Goal: Task Accomplishment & Management: Manage account settings

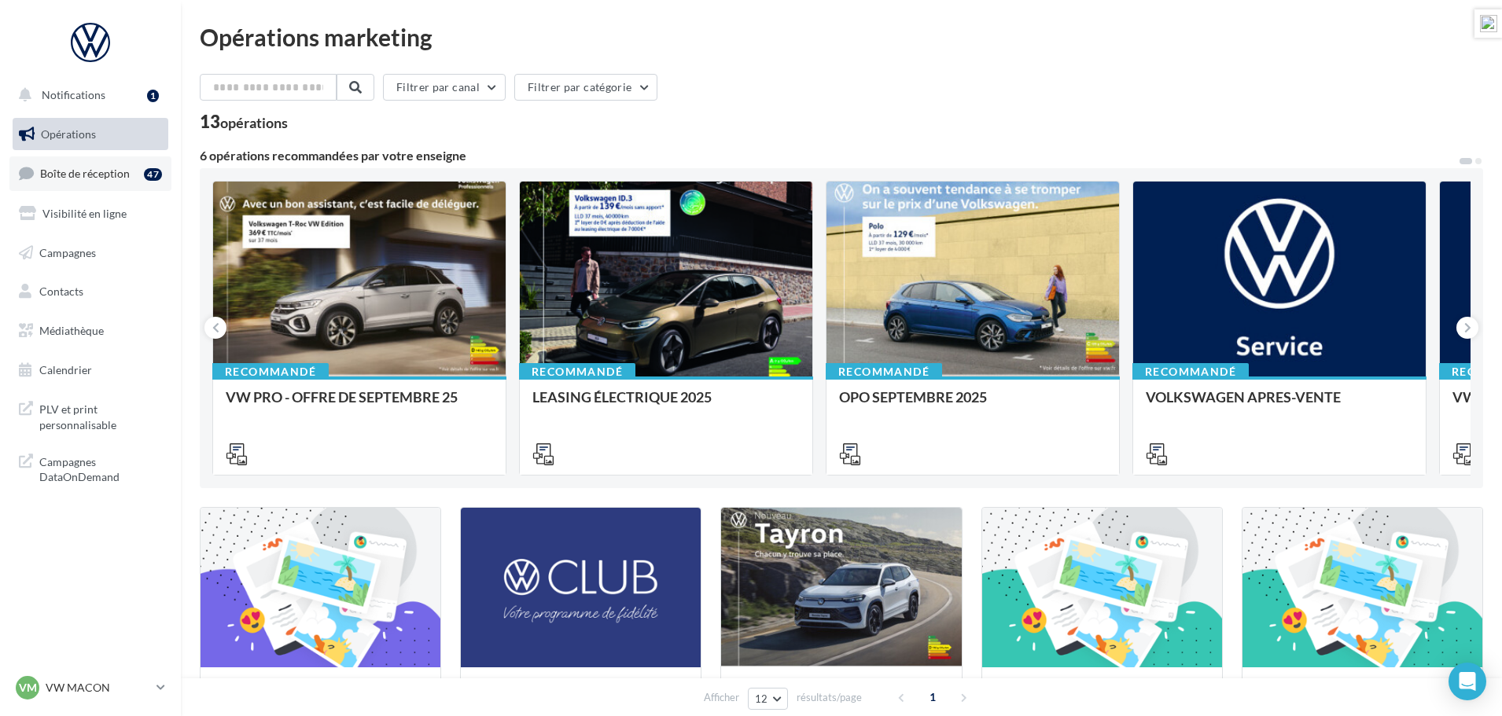
click at [83, 175] on span "Boîte de réception" at bounding box center [85, 173] width 90 height 13
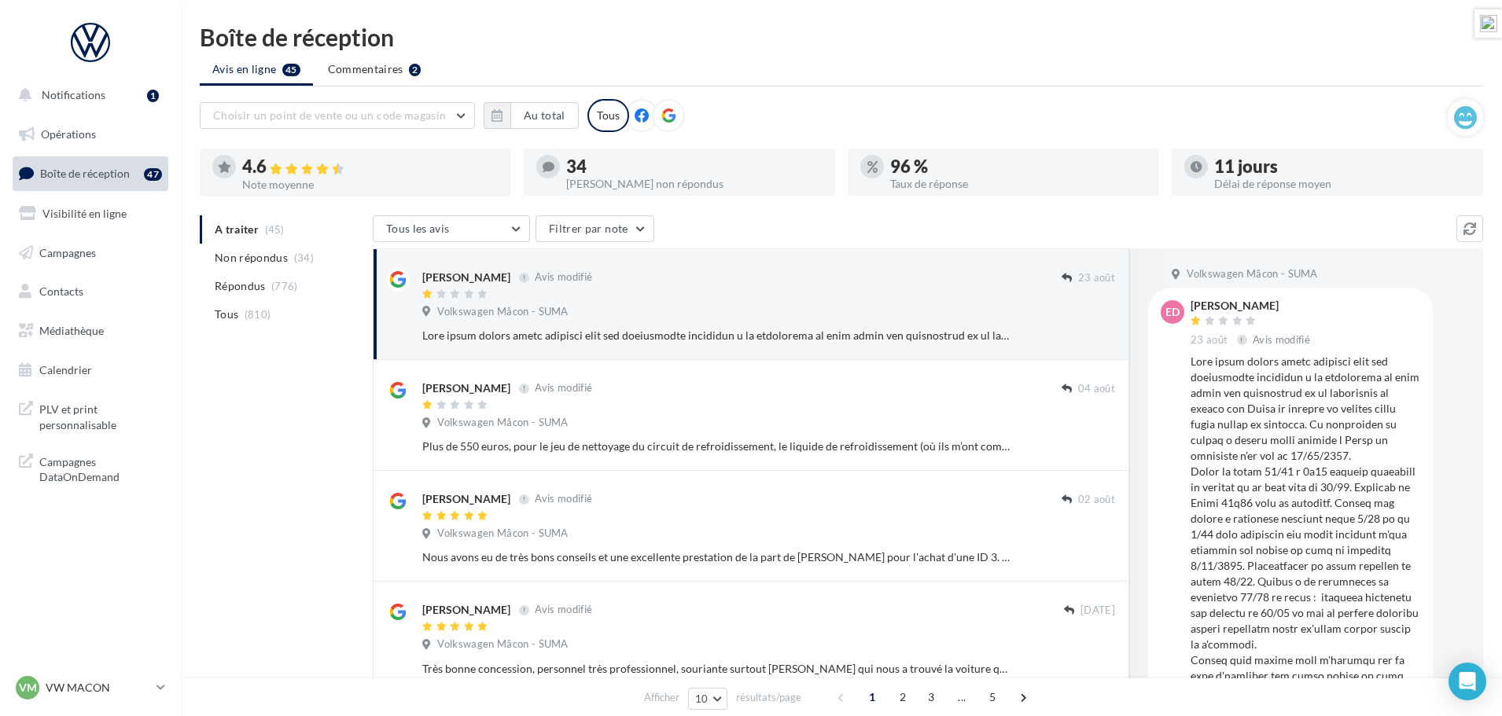
click at [669, 117] on icon at bounding box center [668, 116] width 14 height 14
click at [241, 252] on span "Non répondus" at bounding box center [251, 258] width 73 height 16
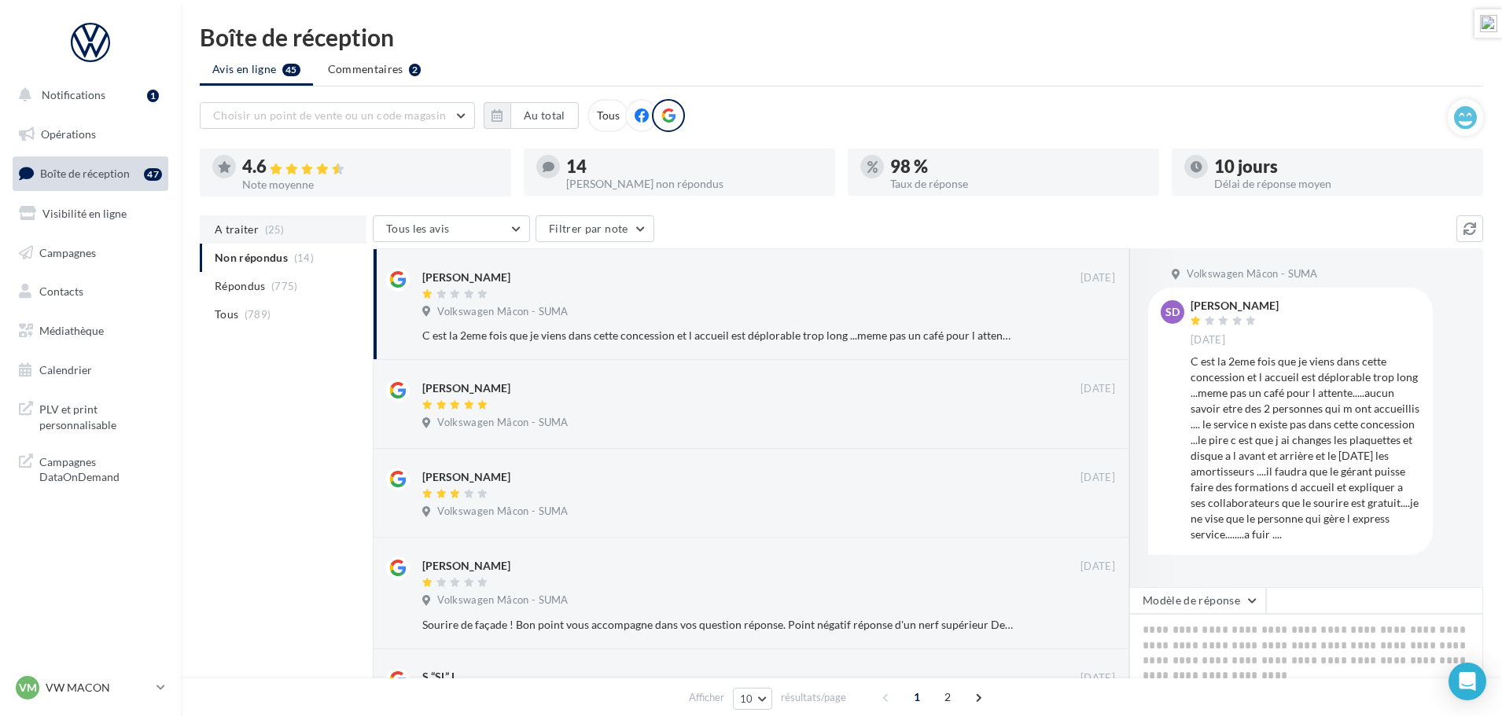
click at [242, 227] on span "A traiter" at bounding box center [237, 230] width 44 height 16
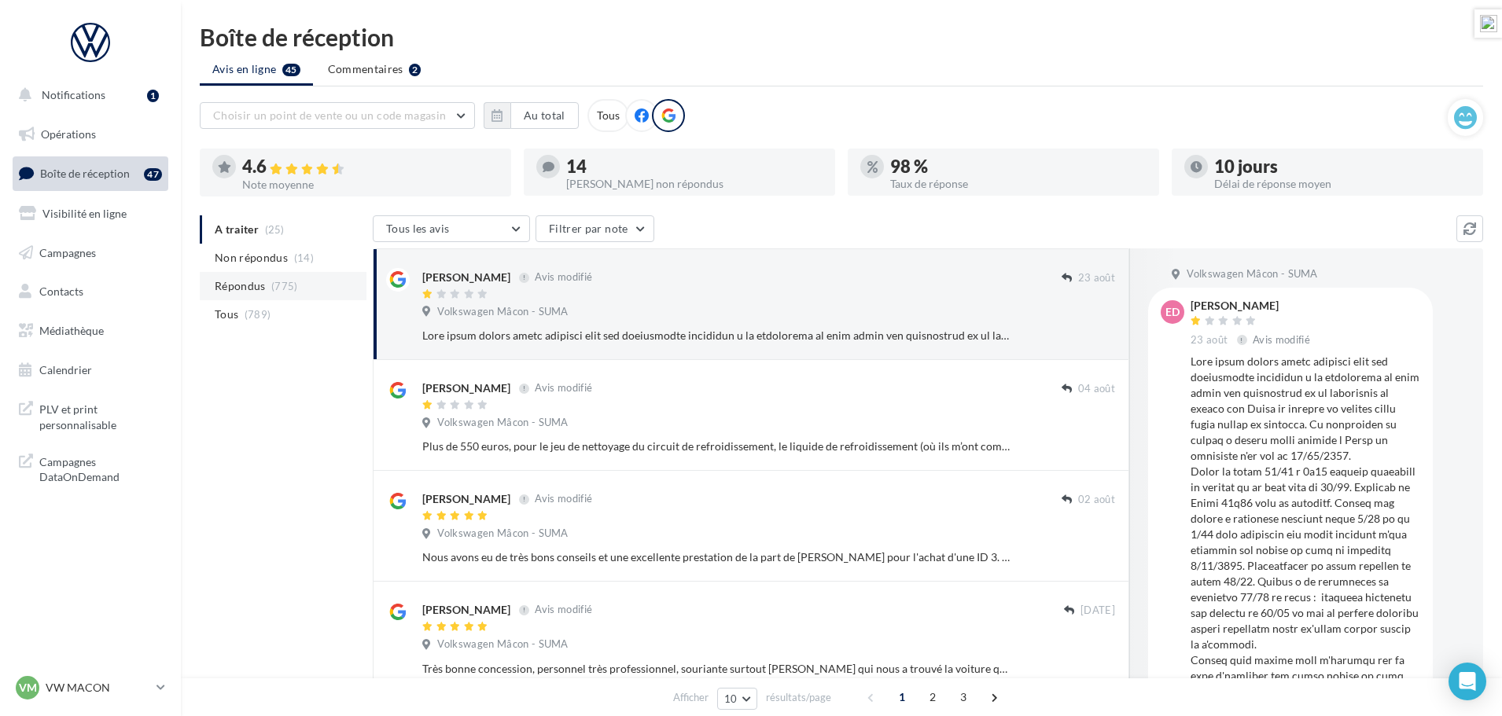
click at [242, 282] on span "Répondus" at bounding box center [240, 286] width 51 height 16
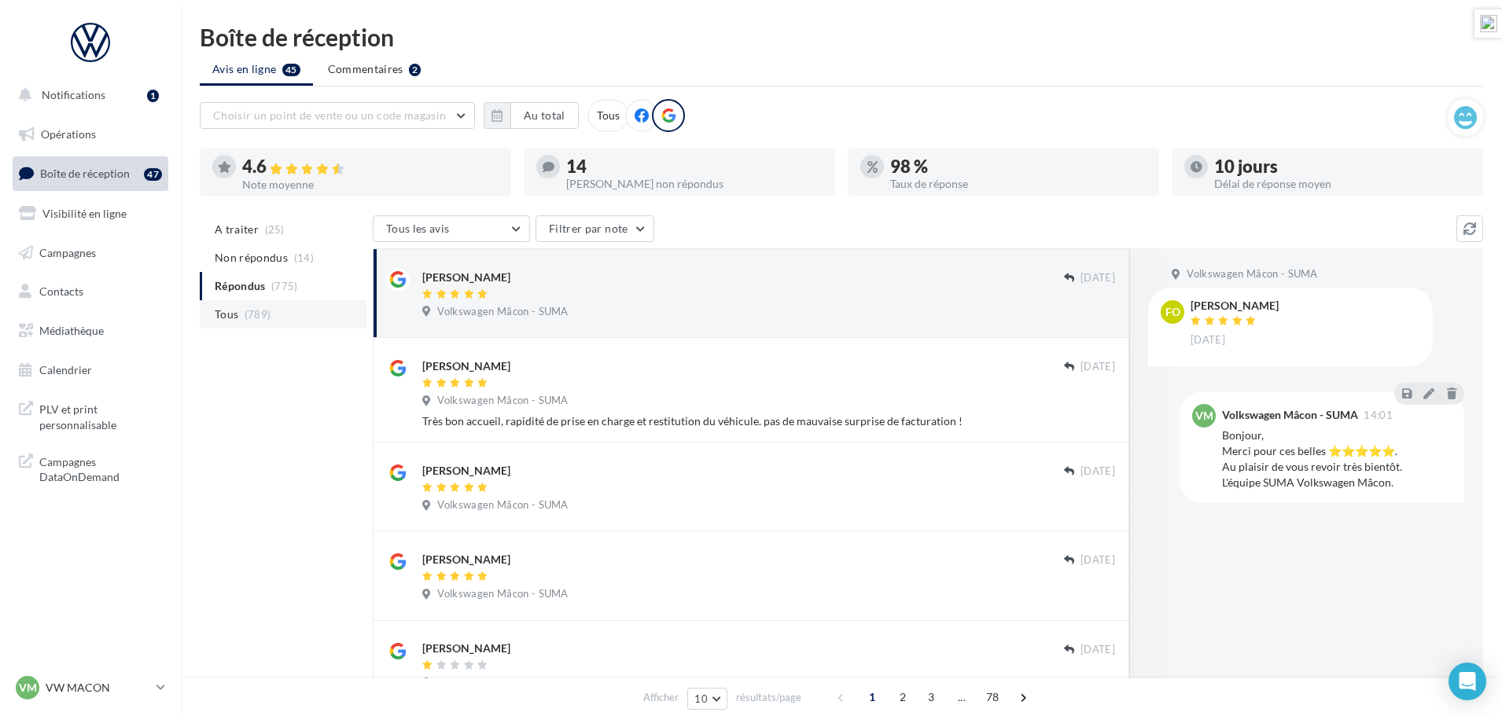
click at [252, 319] on span "(789)" at bounding box center [258, 314] width 27 height 13
click at [628, 231] on button "Filtrer par note" at bounding box center [595, 228] width 119 height 27
click at [842, 231] on div "Tous les avis Tous les avis Avis avec commentaire Avis sans commentaire Filtrer…" at bounding box center [915, 230] width 1084 height 30
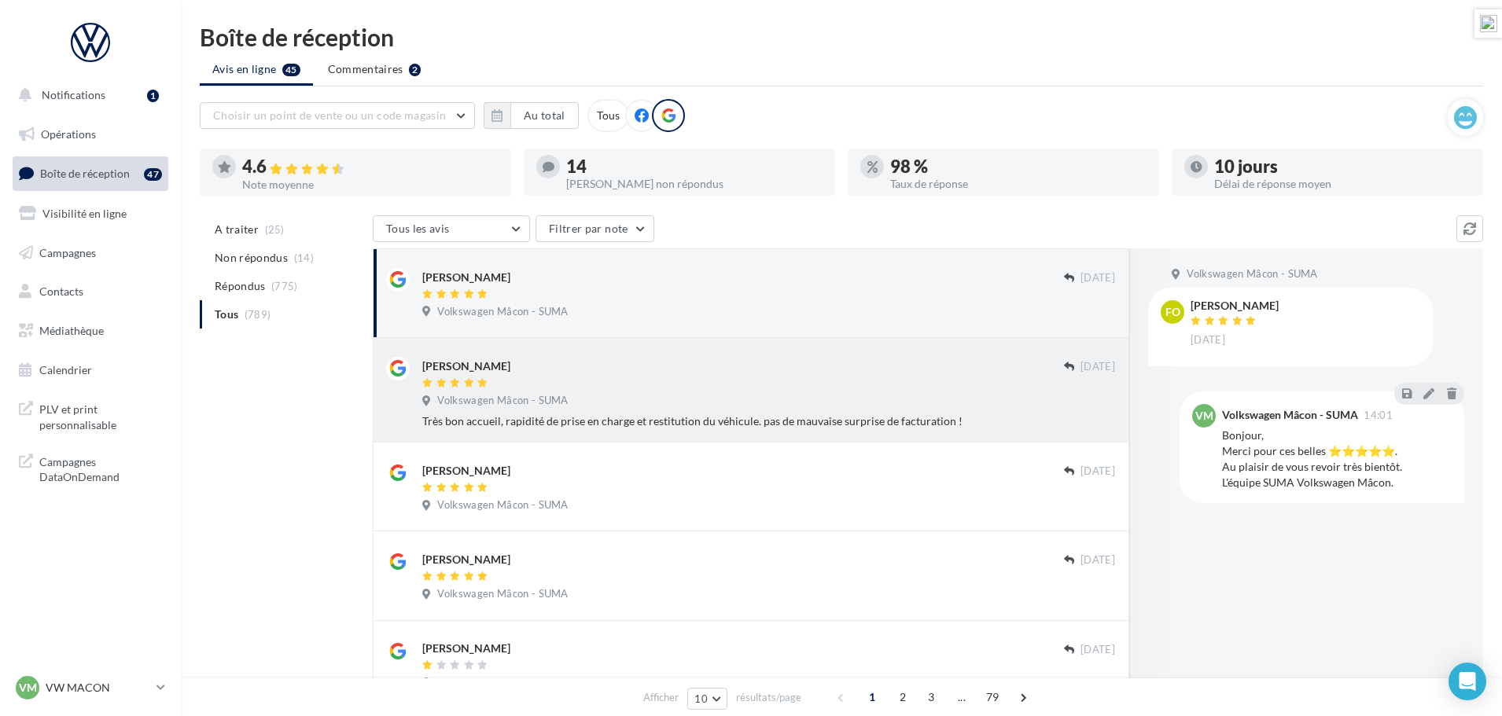
click at [649, 404] on div "Volkswagen Mâcon - SUMA" at bounding box center [768, 402] width 693 height 17
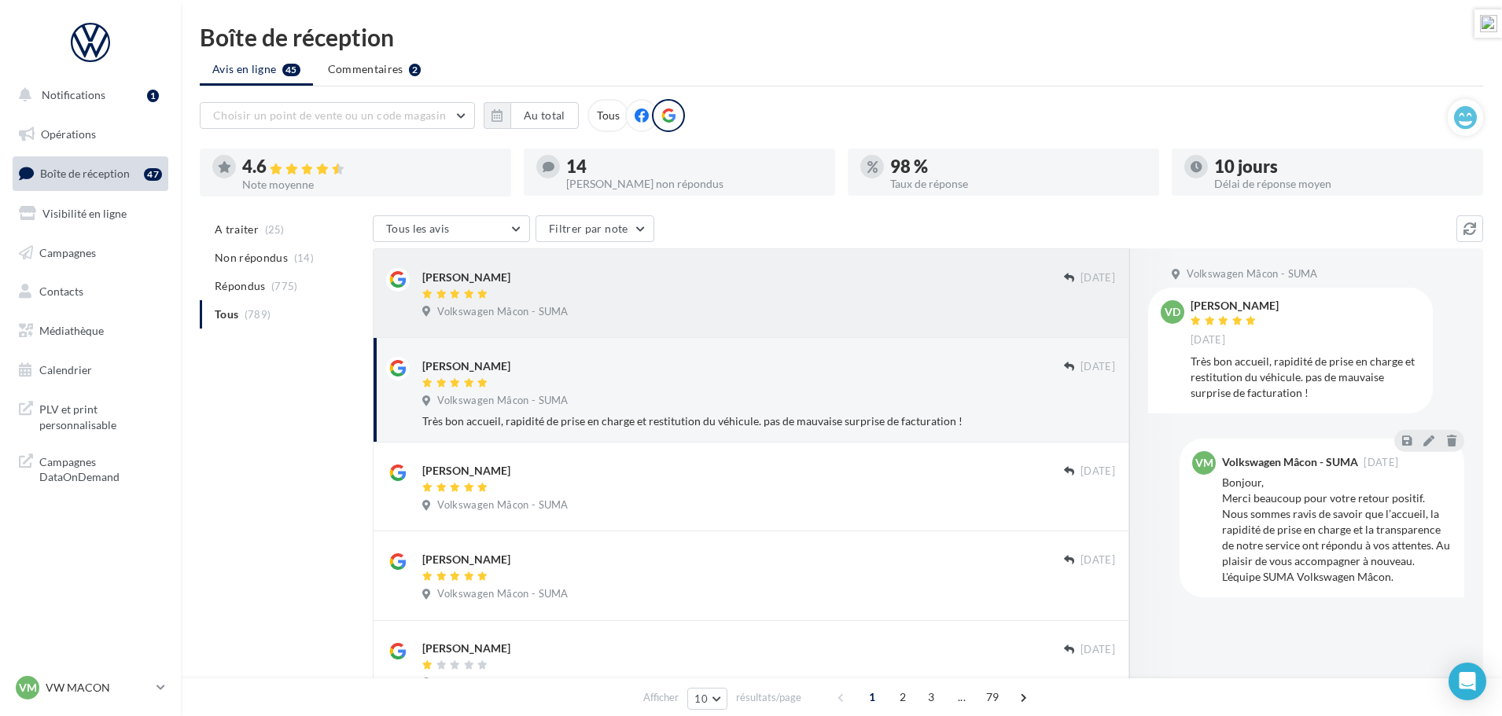
click at [613, 311] on div "Volkswagen Mâcon - SUMA" at bounding box center [768, 313] width 693 height 17
